Goal: Task Accomplishment & Management: Manage account settings

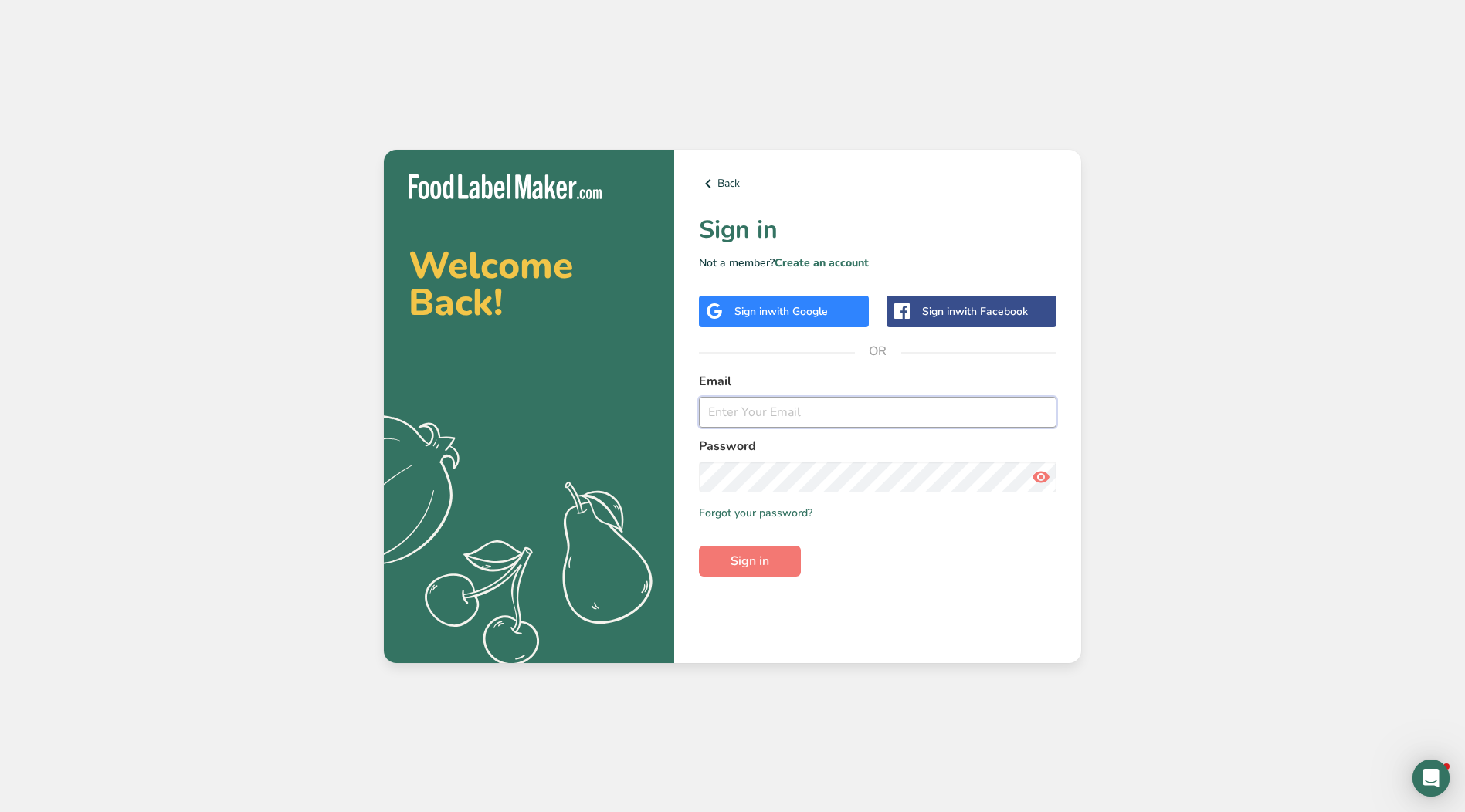
click at [733, 419] on input "email" at bounding box center [877, 412] width 357 height 31
type input "[EMAIL_ADDRESS][DOMAIN_NAME]"
click at [699, 546] on button "Sign in" at bounding box center [750, 561] width 102 height 31
click at [1039, 478] on icon at bounding box center [1041, 477] width 19 height 28
click at [636, 474] on section "Welcome Back! .a{fill:#f5f3ed;} Back Sign in Not a member? Create an account Si…" at bounding box center [732, 406] width 697 height 513
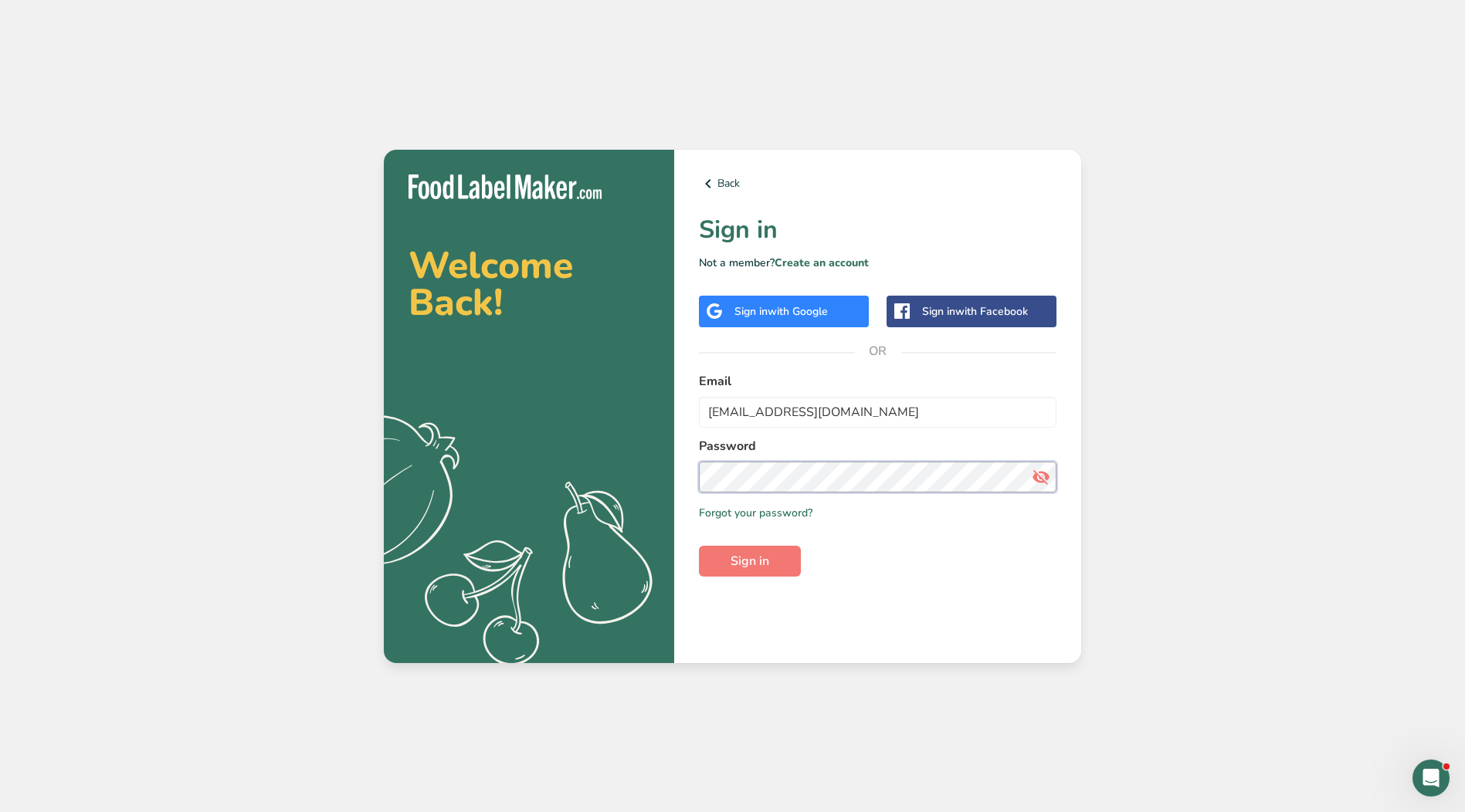
click at [658, 470] on section "Welcome Back! .a{fill:#f5f3ed;} Back Sign in Not a member? Create an account Si…" at bounding box center [732, 406] width 697 height 513
click at [777, 557] on button "Sign in" at bounding box center [750, 561] width 102 height 31
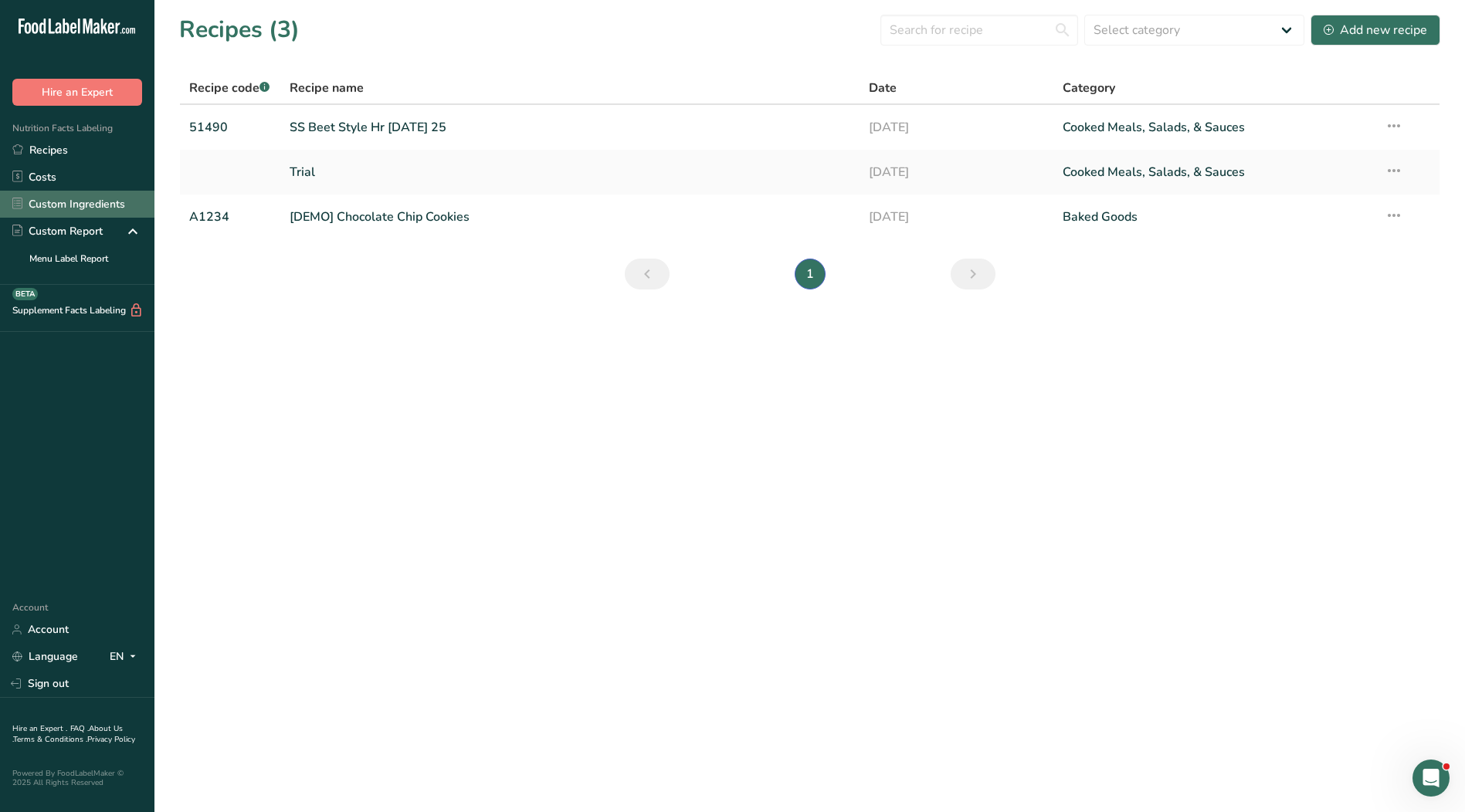
click at [66, 207] on link "Custom Ingredients" at bounding box center [77, 204] width 155 height 27
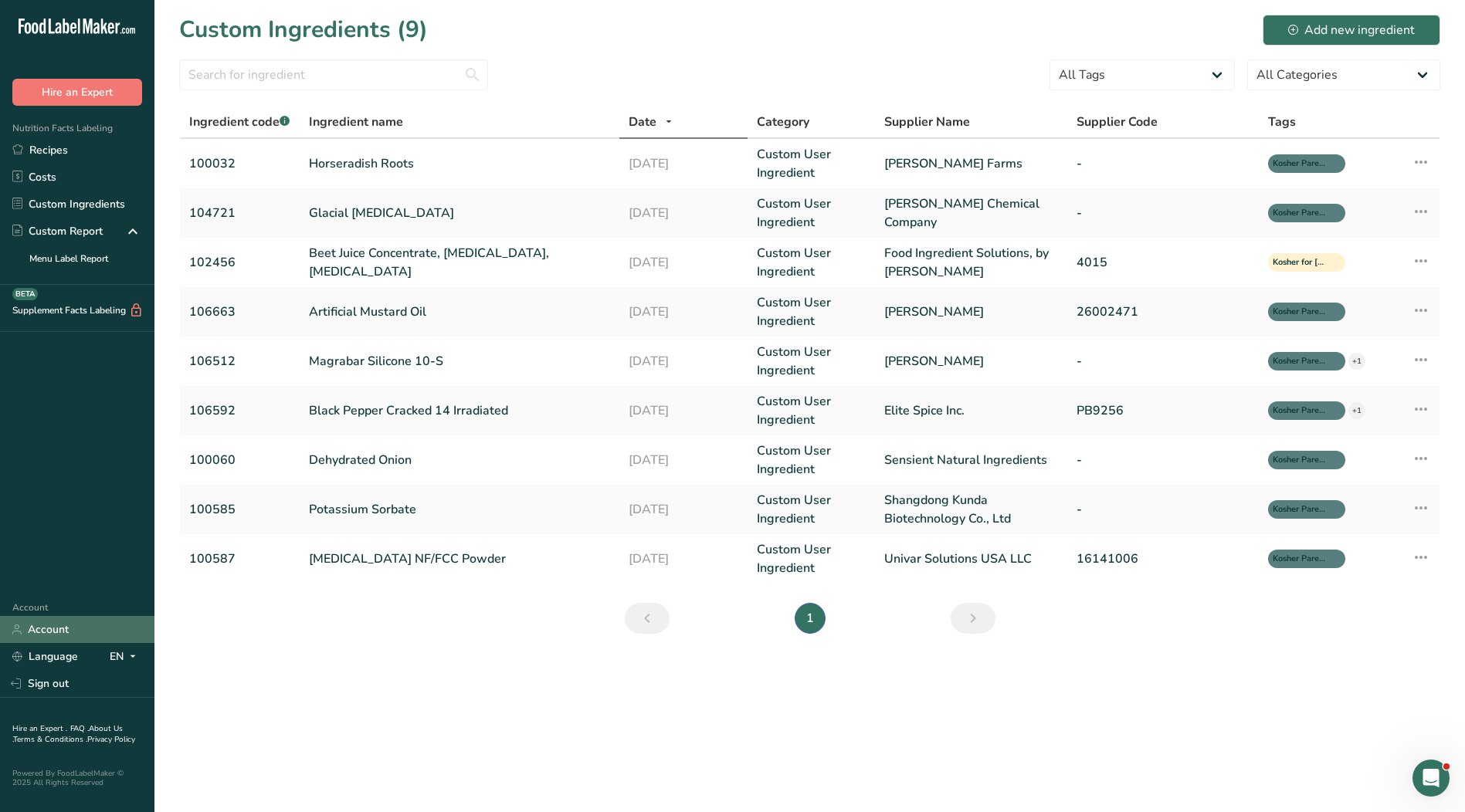
click at [52, 624] on link "Account" at bounding box center [77, 629] width 155 height 27
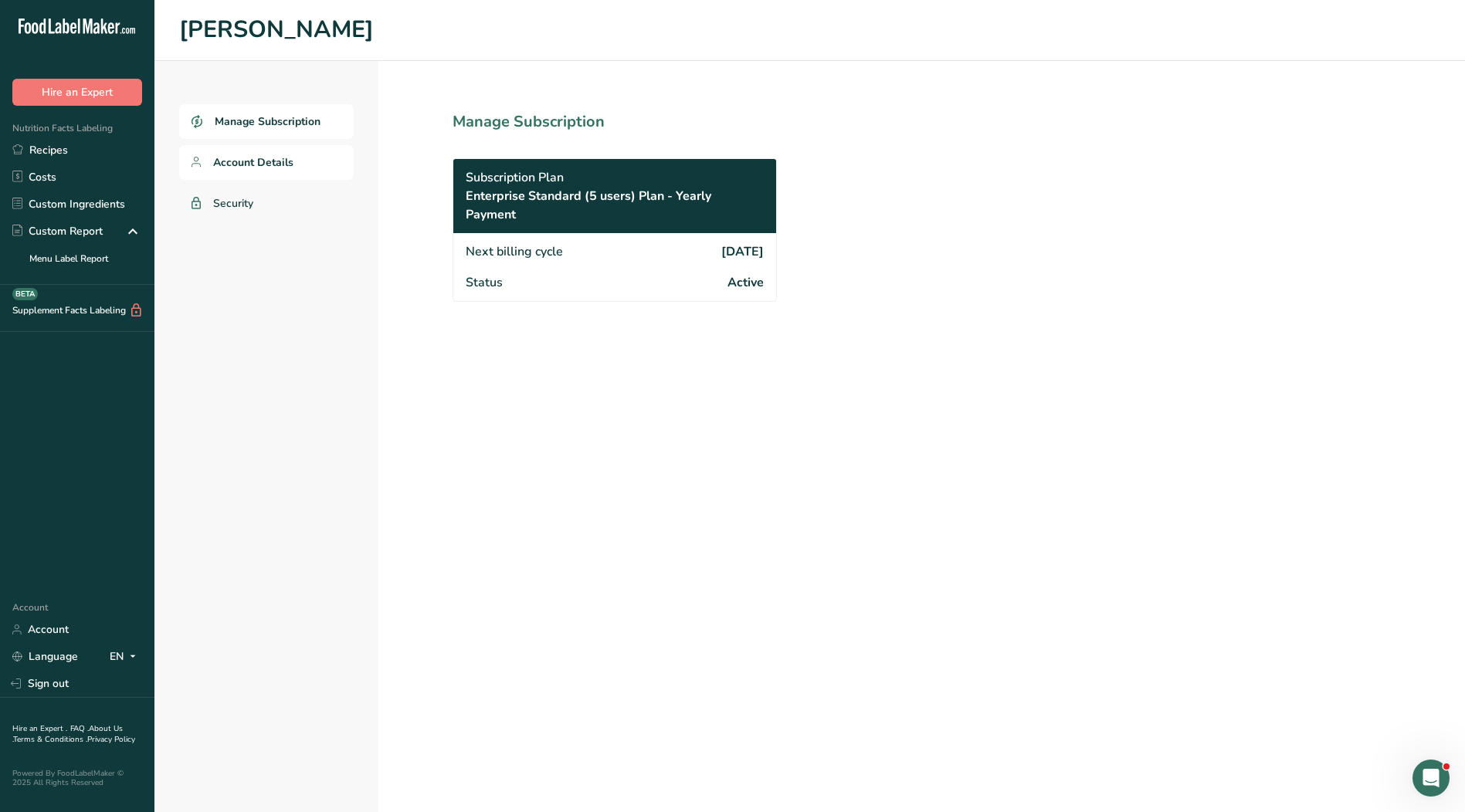
click at [274, 172] on link "Account Details" at bounding box center [266, 162] width 175 height 35
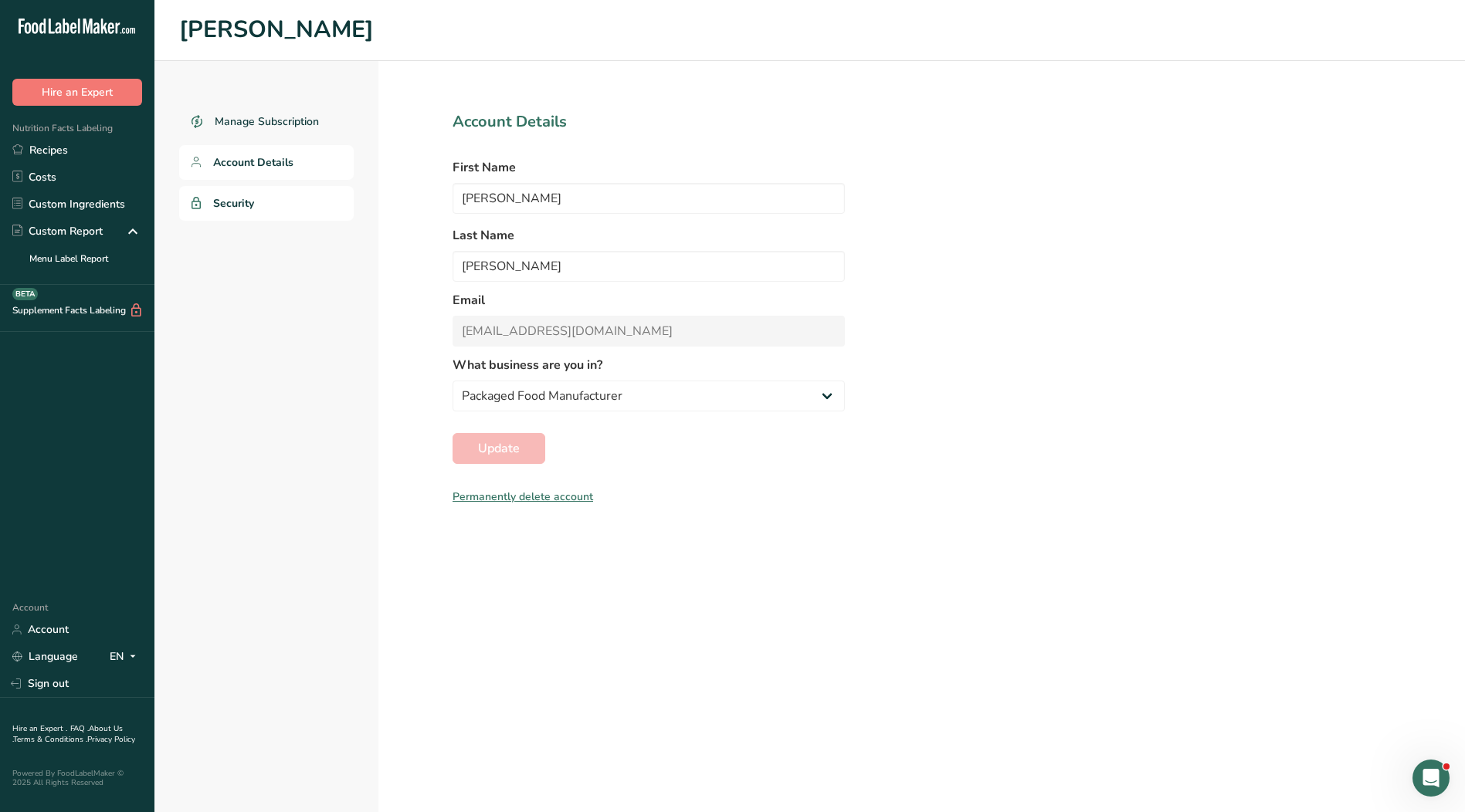
click at [262, 209] on link "Security" at bounding box center [266, 203] width 175 height 35
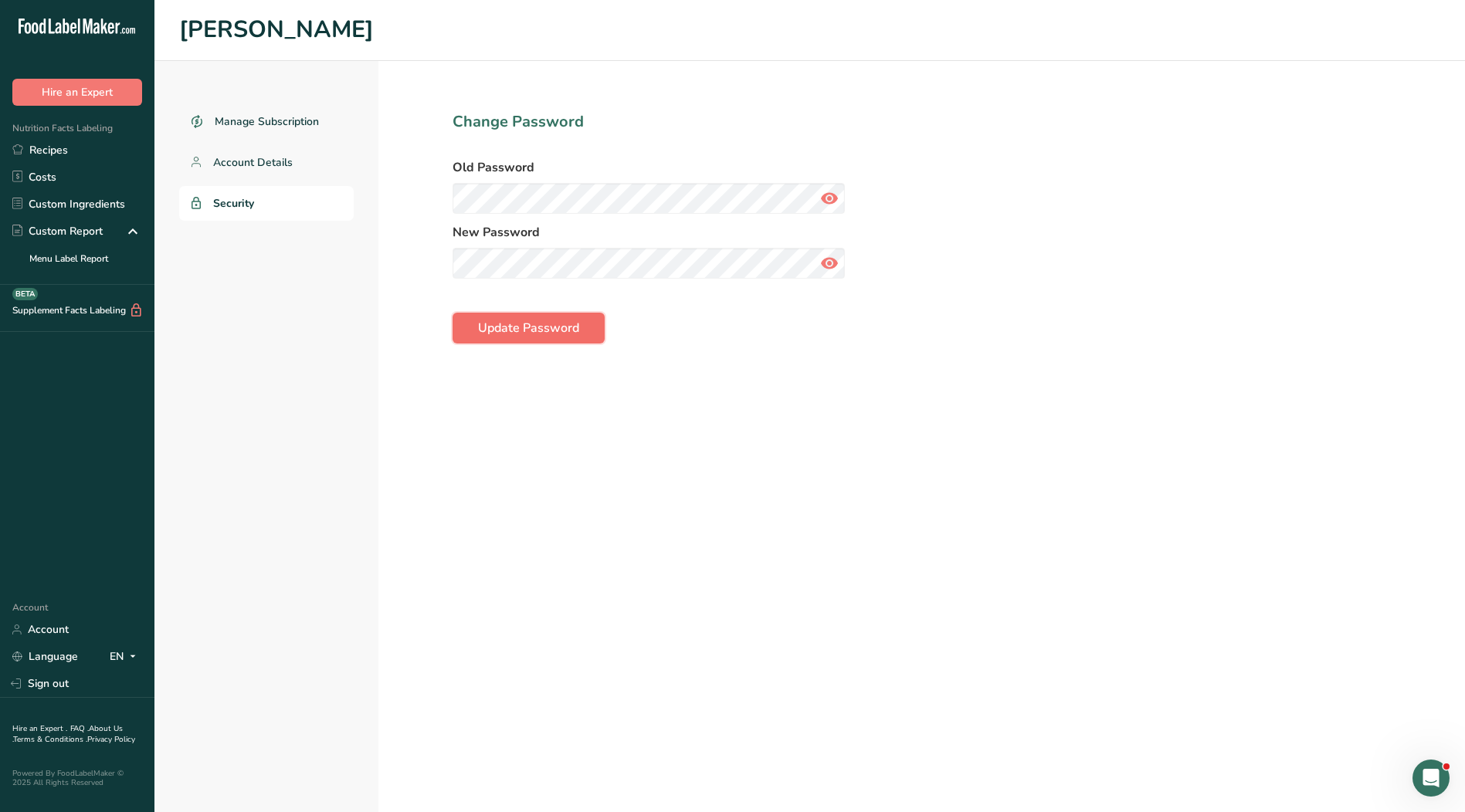
click at [553, 326] on span "Update Password" at bounding box center [528, 328] width 101 height 19
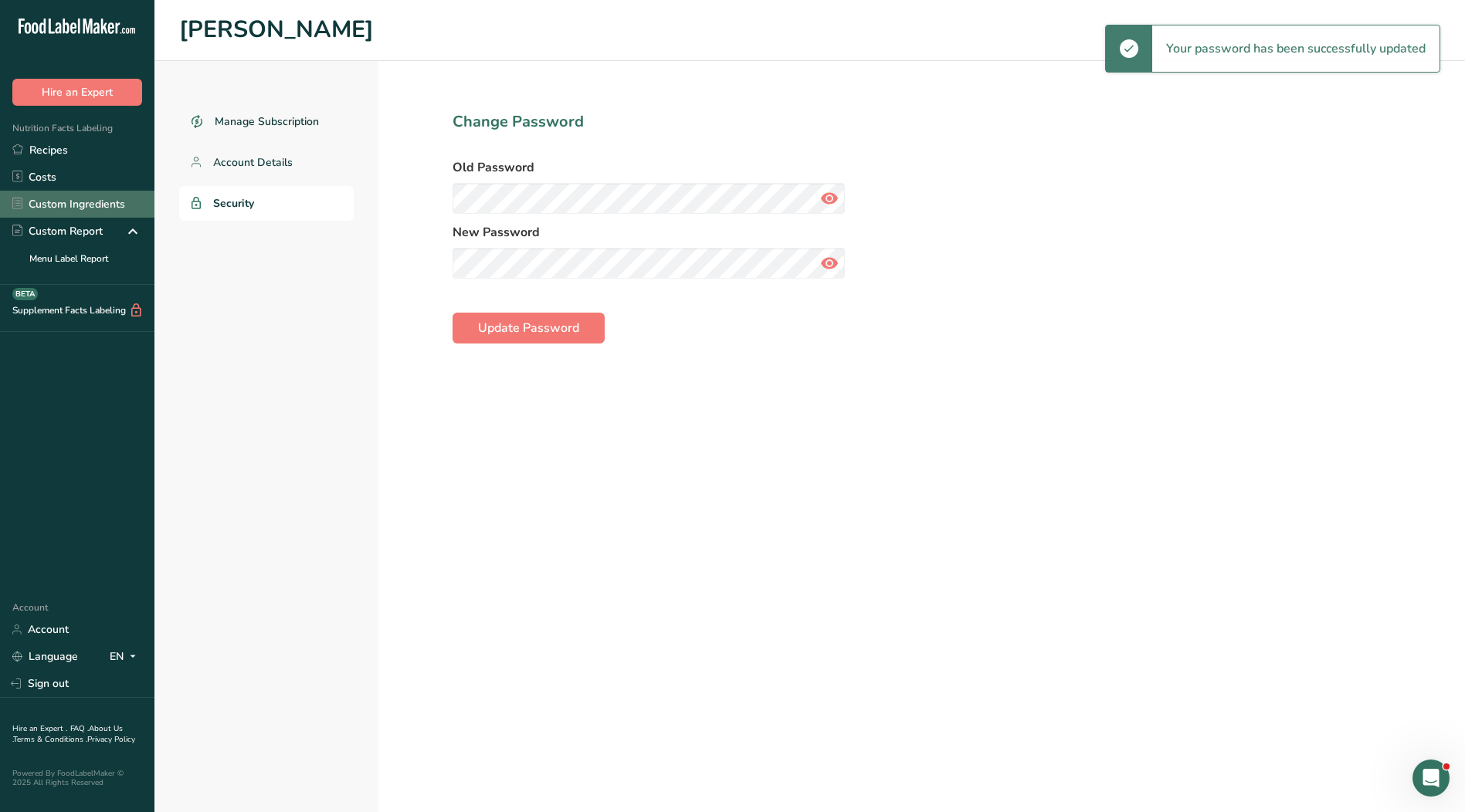
click at [60, 209] on link "Custom Ingredients" at bounding box center [77, 204] width 155 height 27
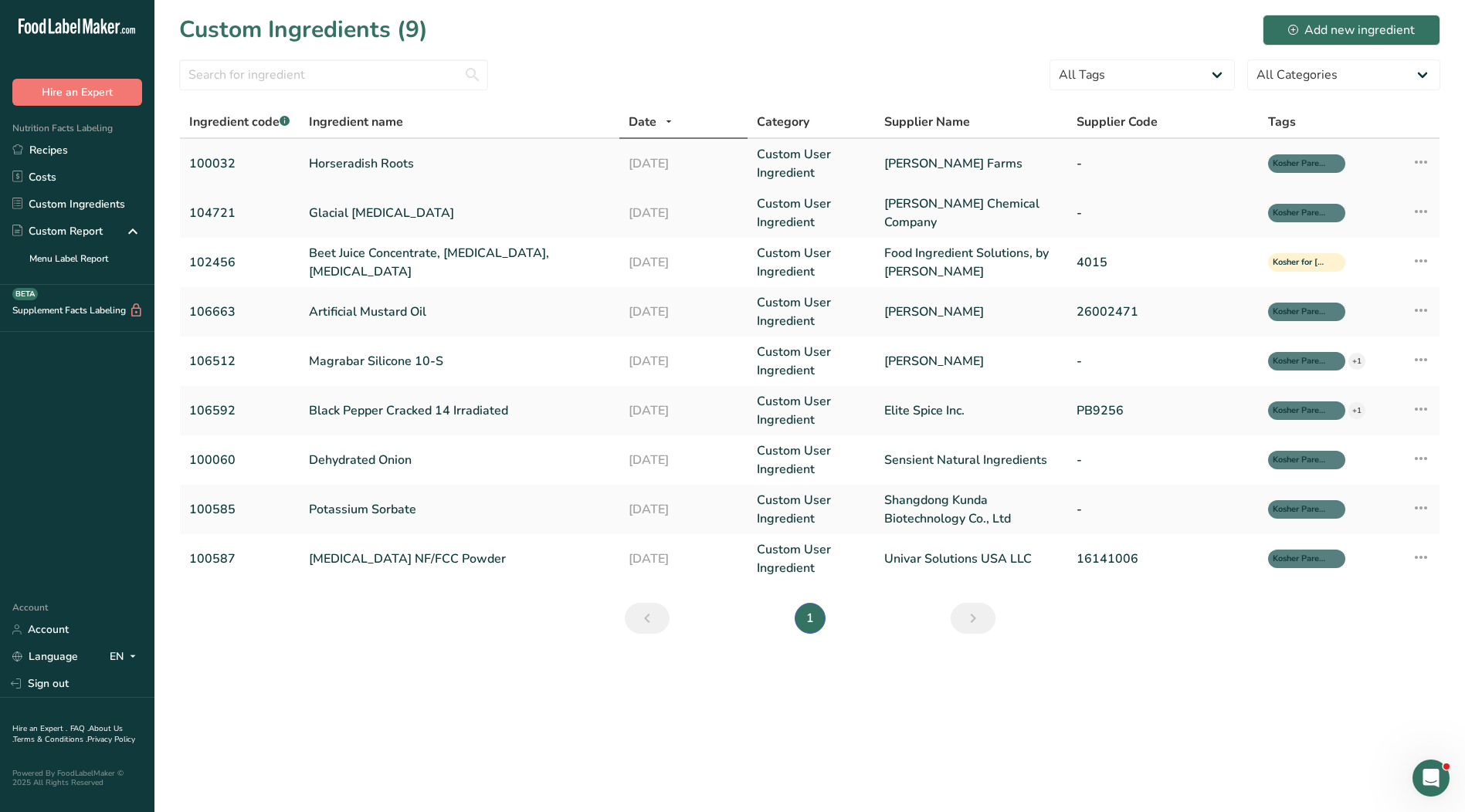
click at [361, 160] on link "Horseradish Roots" at bounding box center [459, 164] width 301 height 19
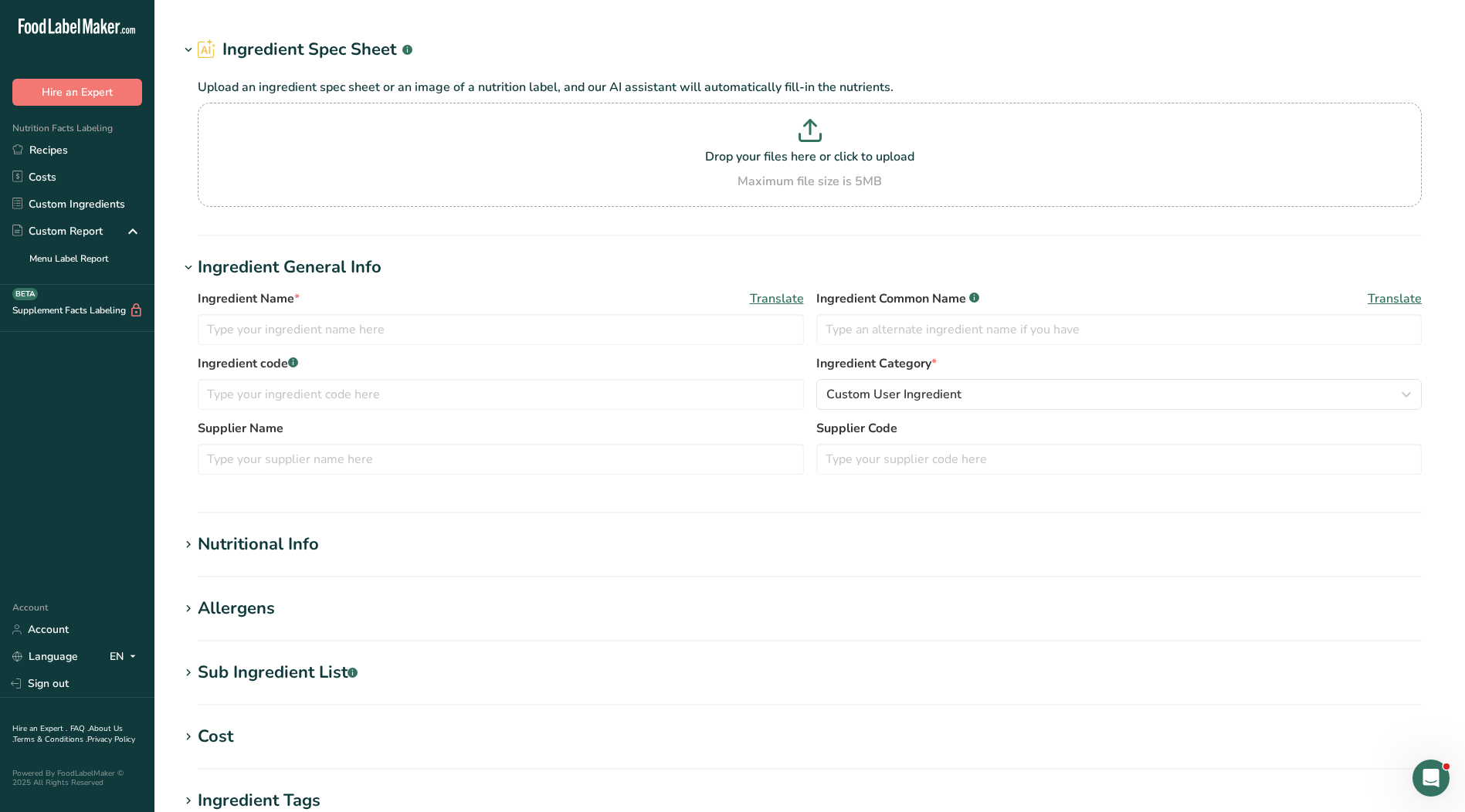
type input "Horseradish Roots"
type input "Horseradish"
type input "100032"
type input "[PERSON_NAME] Farms"
type input "100"
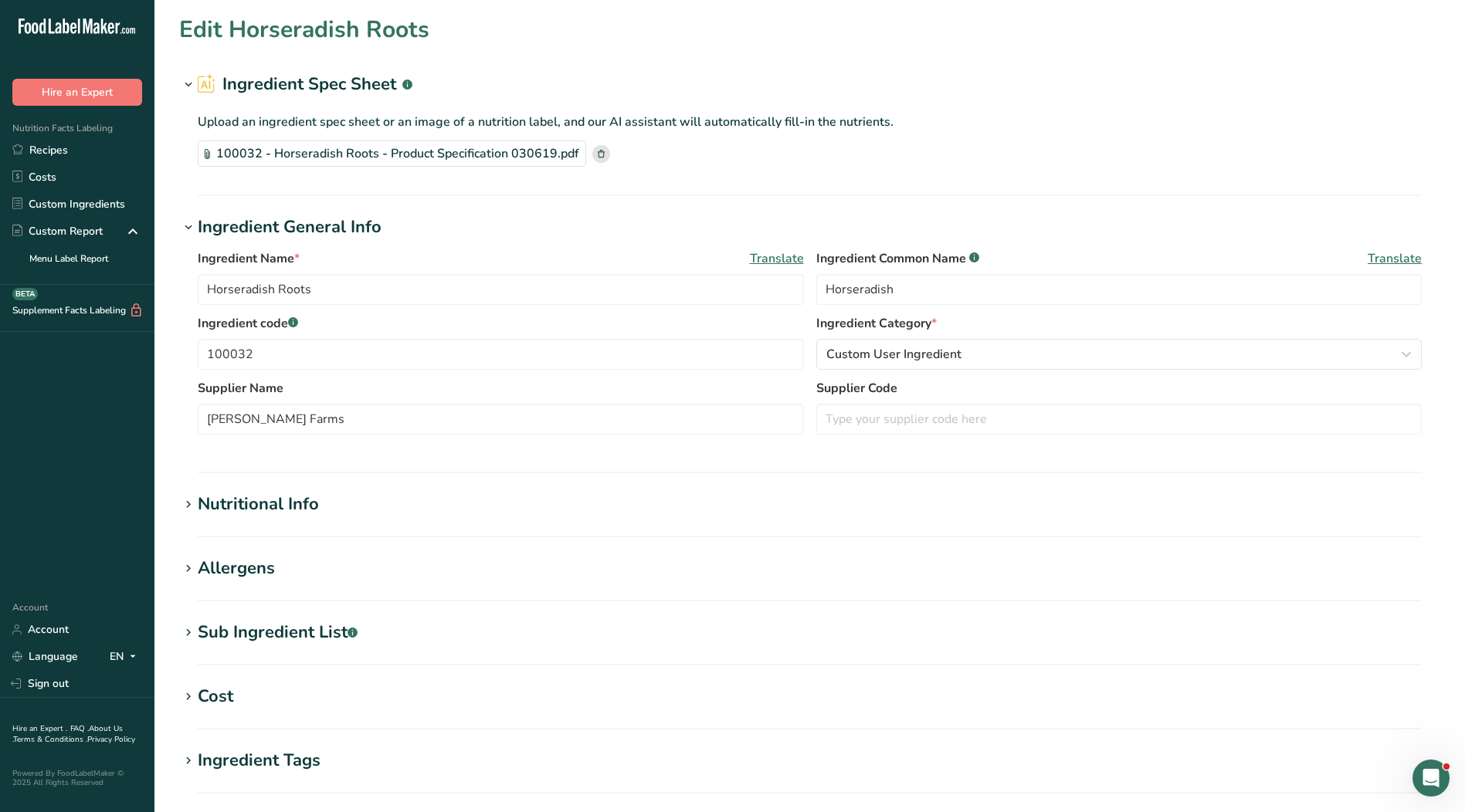
click at [310, 496] on div "Nutritional Info" at bounding box center [258, 504] width 121 height 25
